Goal: Task Accomplishment & Management: Manage account settings

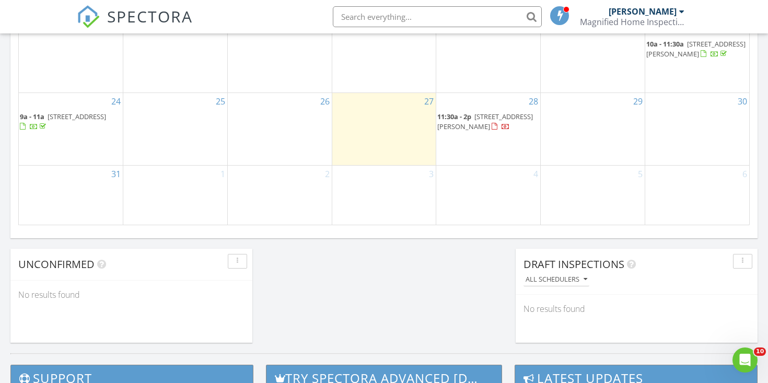
scroll to position [706, 0]
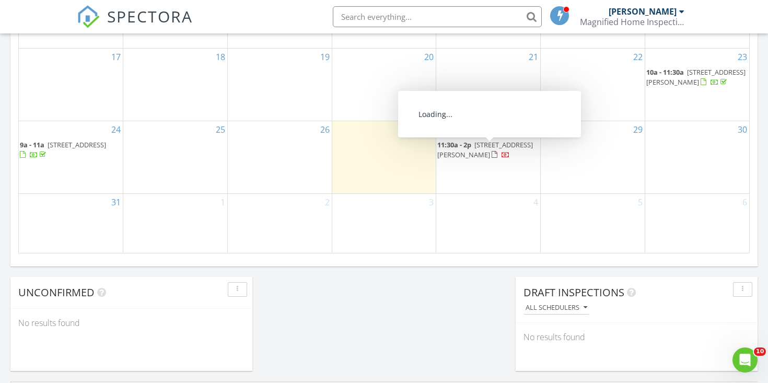
click at [490, 149] on span "13 Beverly Dr, Old Bridge 08857" at bounding box center [485, 149] width 96 height 19
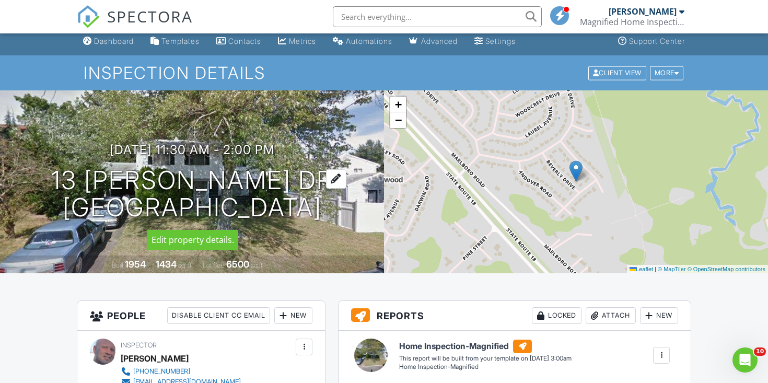
click at [336, 176] on div at bounding box center [336, 178] width 20 height 19
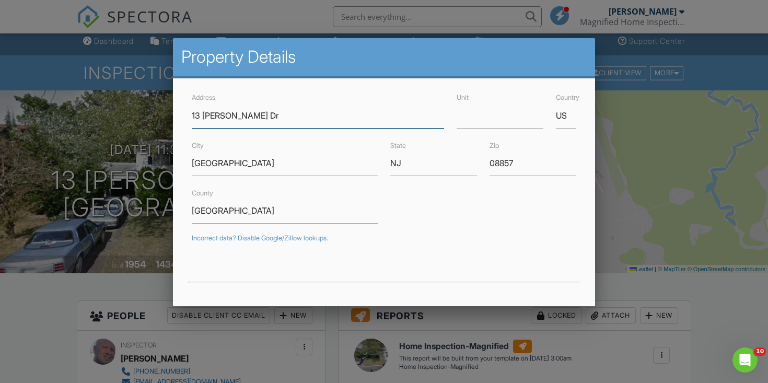
click at [253, 117] on input "13 [PERSON_NAME] Dr" at bounding box center [318, 116] width 252 height 26
type input "[STREET_ADDRESS][PERSON_NAME]"
click at [179, 273] on div "Address [STREET_ADDRESS][PERSON_NAME] Unit Country US [GEOGRAPHIC_DATA] [GEOGRA…" at bounding box center [384, 319] width 423 height 482
type input "40.4002254"
type input "-74.3453147"
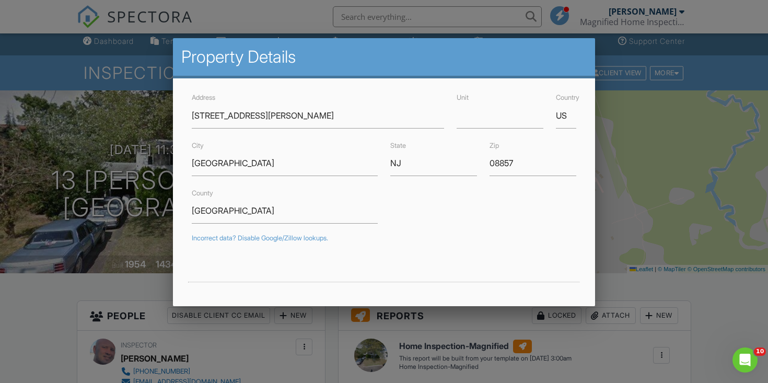
click at [708, 252] on div at bounding box center [384, 187] width 768 height 479
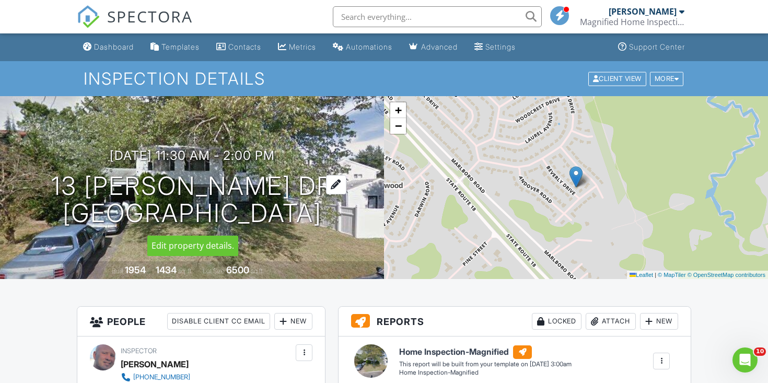
click at [334, 186] on div at bounding box center [336, 184] width 20 height 19
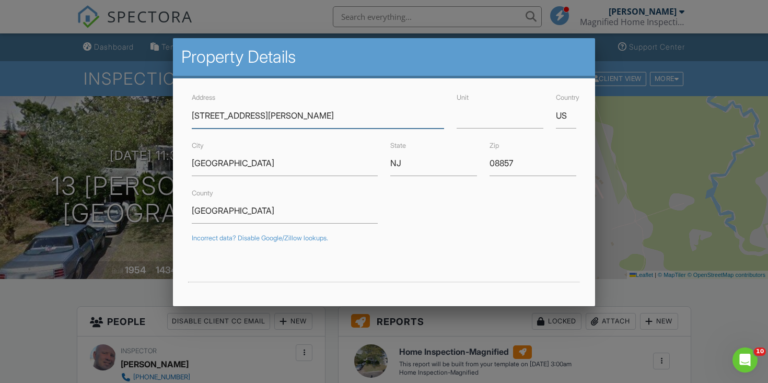
click at [252, 118] on input "[STREET_ADDRESS][PERSON_NAME]" at bounding box center [318, 116] width 252 height 26
click at [114, 305] on div at bounding box center [384, 187] width 768 height 479
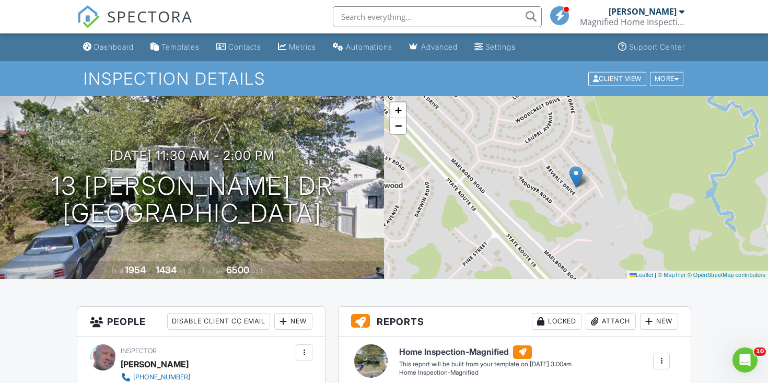
click at [338, 184] on div "[DATE] 11:30 am - 2:00 pm [STREET_ADDRESS][PERSON_NAME] [GEOGRAPHIC_DATA]" at bounding box center [192, 187] width 384 height 79
click at [340, 186] on div at bounding box center [336, 184] width 20 height 19
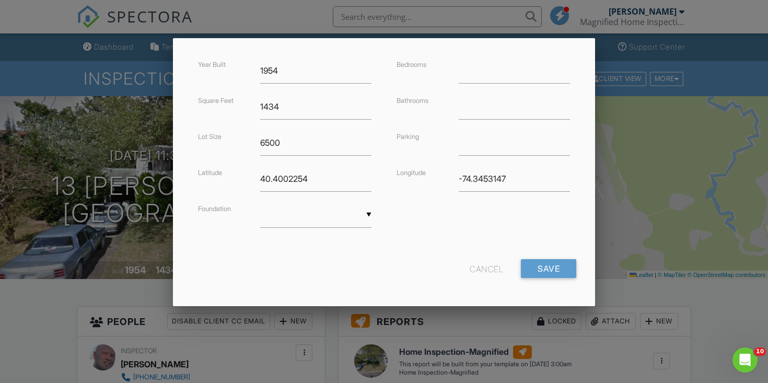
scroll to position [254, 0]
click at [557, 263] on input "Save" at bounding box center [548, 266] width 55 height 19
click at [546, 268] on input "Save" at bounding box center [548, 266] width 55 height 19
drag, startPoint x: 330, startPoint y: 177, endPoint x: 217, endPoint y: 172, distance: 112.5
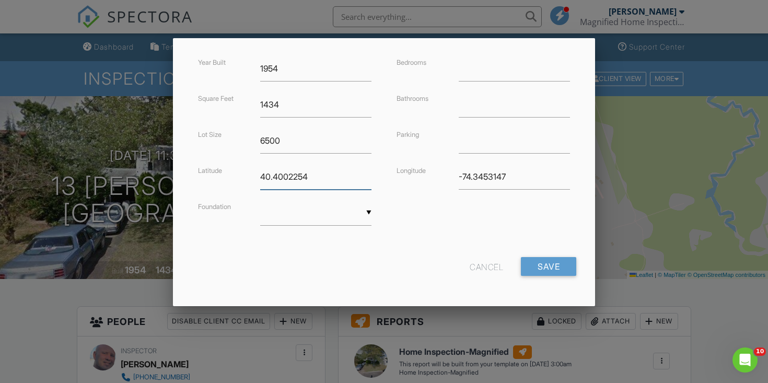
click at [217, 172] on div "Latitude 40.4002254" at bounding box center [285, 177] width 186 height 26
drag, startPoint x: 512, startPoint y: 175, endPoint x: 366, endPoint y: 175, distance: 145.3
click at [366, 175] on div "Year Built 1954 Square Feet 1434 Lot Size 6500 Latitude Foundation ▼ Basement S…" at bounding box center [385, 151] width 398 height 191
click at [546, 265] on input "Save" at bounding box center [548, 266] width 55 height 19
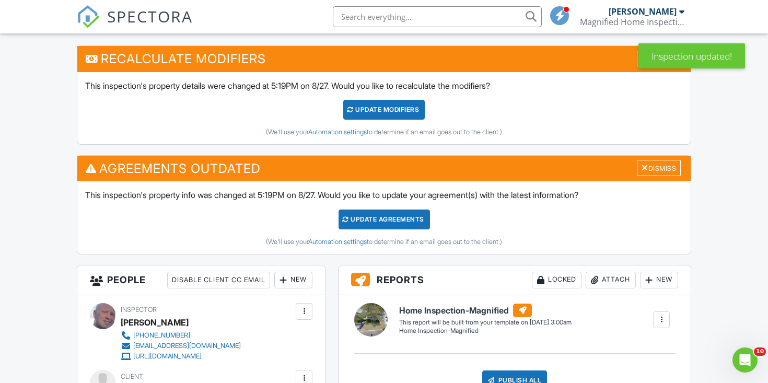
scroll to position [251, 0]
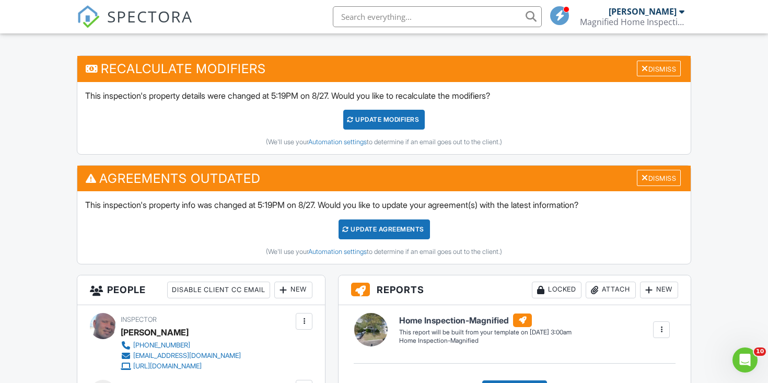
click at [392, 124] on div "UPDATE Modifiers" at bounding box center [384, 120] width 82 height 20
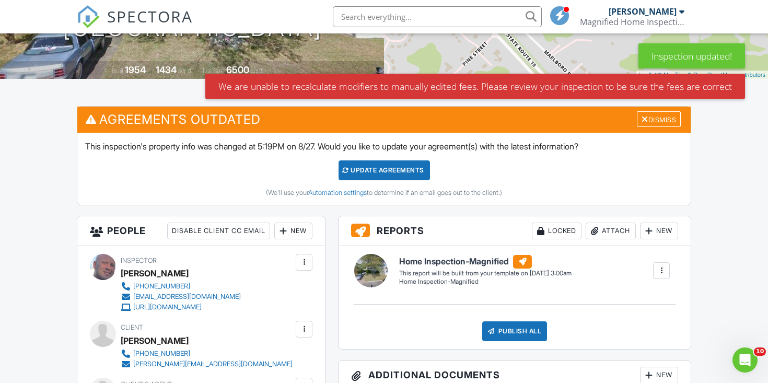
click at [372, 166] on div "Update Agreements" at bounding box center [384, 170] width 91 height 20
